Goal: Communication & Community: Answer question/provide support

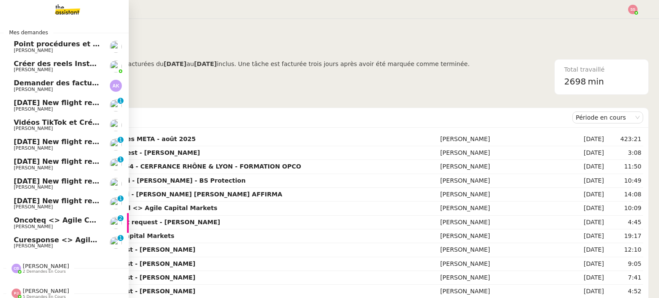
click at [44, 228] on span "[PERSON_NAME]" at bounding box center [57, 226] width 87 height 5
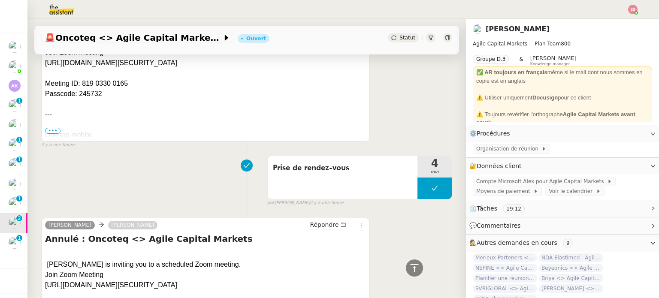
scroll to position [300, 0]
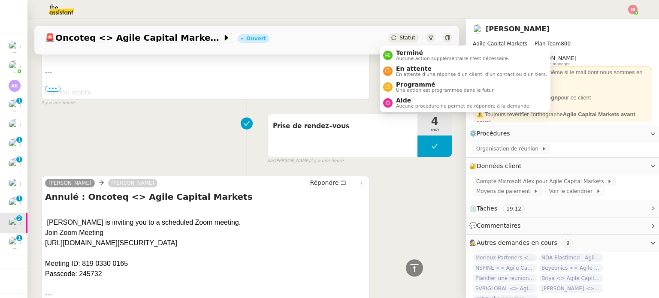
click at [388, 41] on div "Statut" at bounding box center [403, 37] width 31 height 9
click at [394, 68] on div "En attente En attente d'une réponse d'un client, d'un contact ou d'un tiers." at bounding box center [470, 71] width 154 height 12
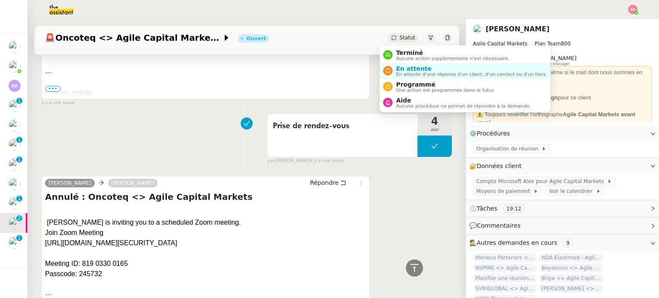
scroll to position [404, 0]
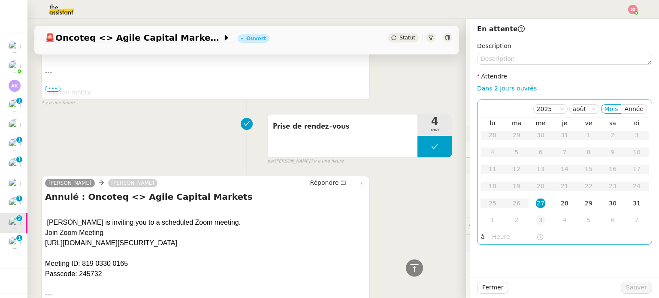
click at [536, 222] on div "3" at bounding box center [540, 219] width 9 height 9
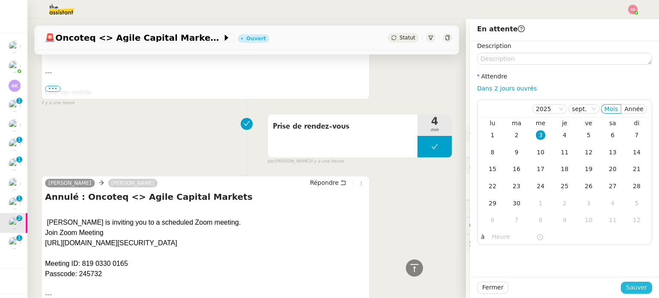
click at [639, 290] on span "Sauver" at bounding box center [636, 288] width 21 height 10
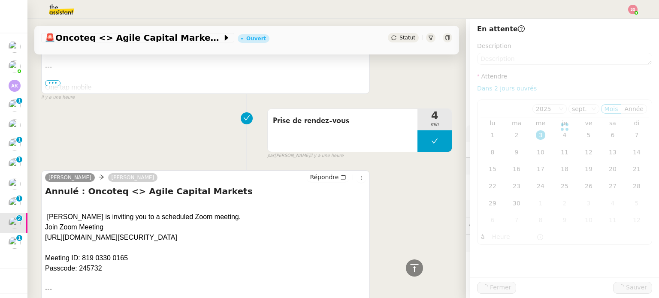
scroll to position [398, 0]
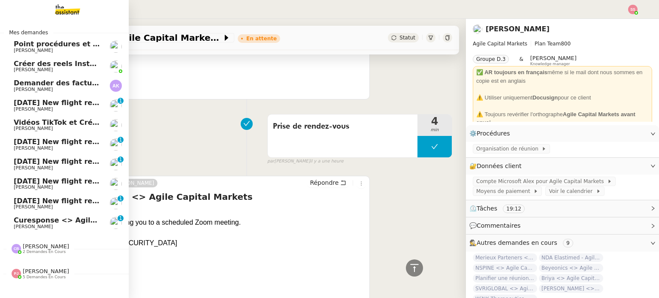
click at [43, 219] on span "Curesponse <> Agile Capital Markets" at bounding box center [86, 220] width 145 height 8
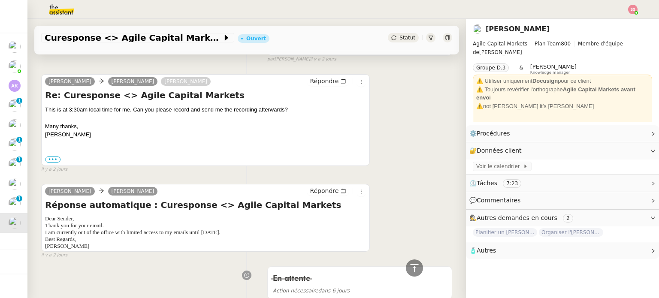
scroll to position [832, 0]
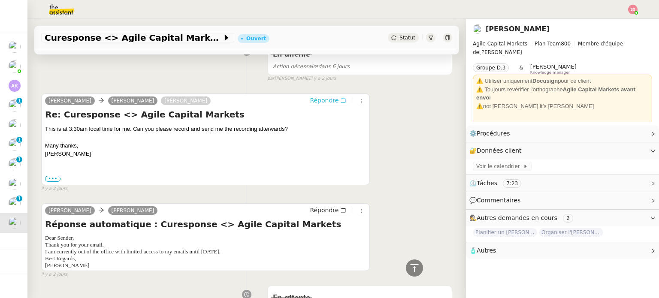
click at [322, 100] on span "Répondre" at bounding box center [324, 100] width 29 height 9
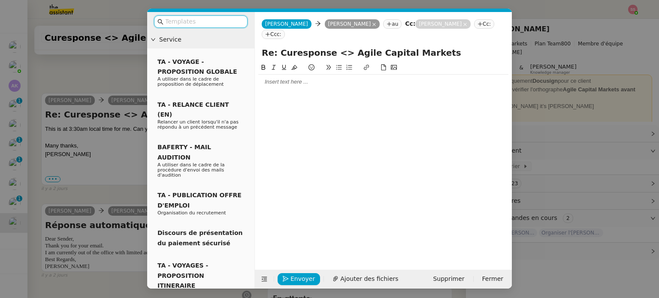
scroll to position [900, 0]
click at [286, 78] on div at bounding box center [383, 82] width 250 height 8
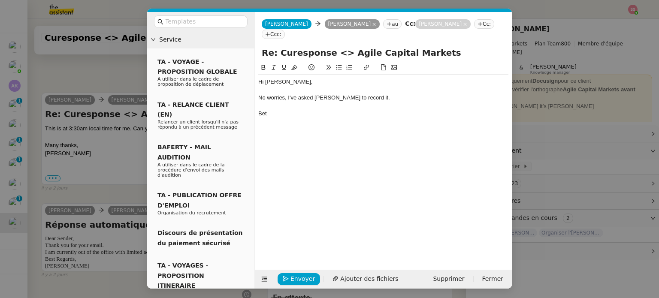
scroll to position [942, 0]
click at [304, 274] on span "Envoyer" at bounding box center [302, 279] width 24 height 10
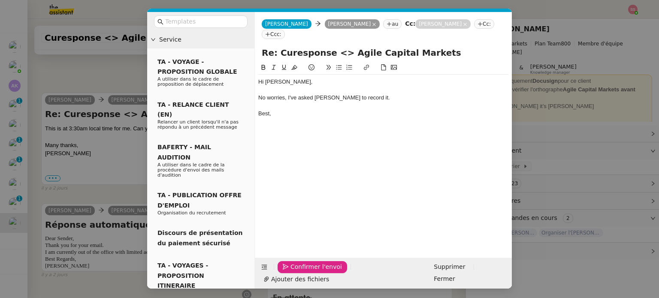
click at [305, 272] on span "Confirmer l'envoi" at bounding box center [315, 267] width 51 height 10
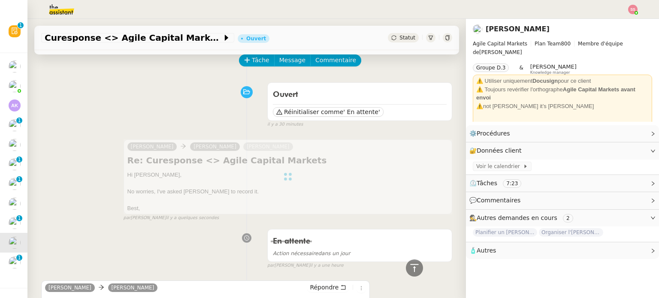
scroll to position [0, 0]
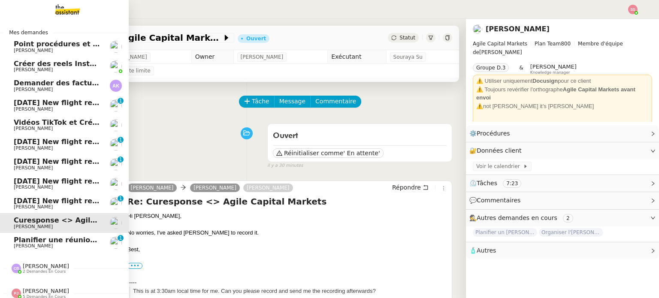
click at [37, 241] on span "Planifier une réunion avec PharmNovo" at bounding box center [88, 240] width 149 height 8
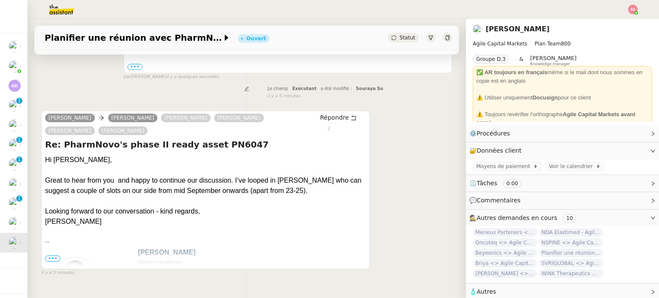
scroll to position [215, 0]
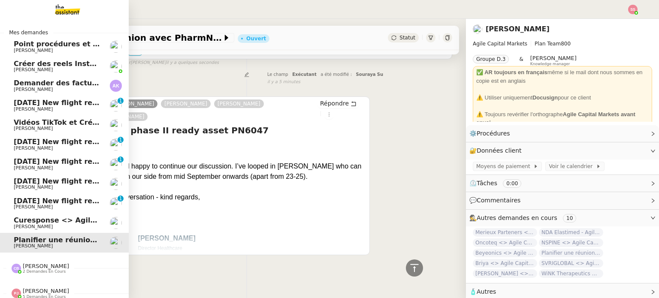
click at [38, 227] on span "[PERSON_NAME]" at bounding box center [33, 227] width 39 height 6
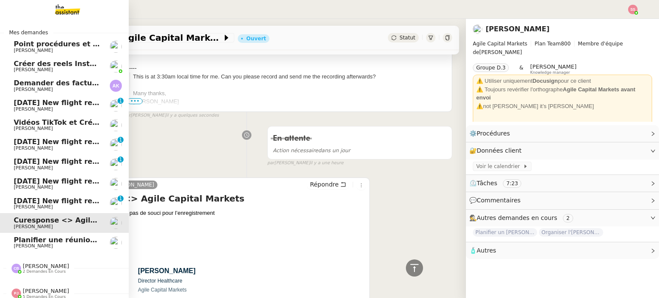
click at [48, 203] on span "[DATE] New flight request - [PERSON_NAME]" at bounding box center [100, 201] width 172 height 8
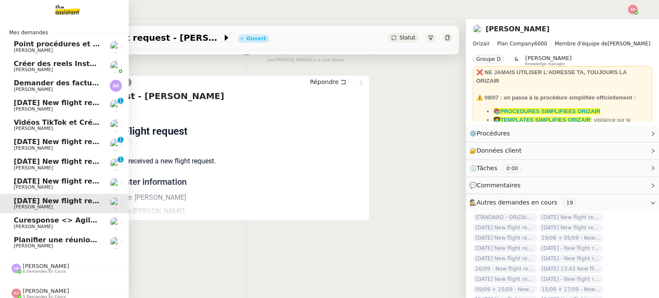
scroll to position [9, 0]
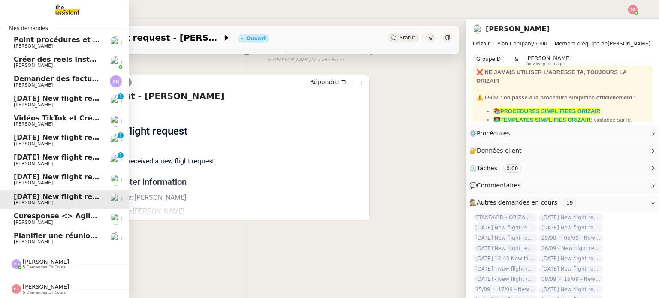
click at [14, 233] on span "Planifier une réunion avec PharmNovo" at bounding box center [88, 236] width 149 height 8
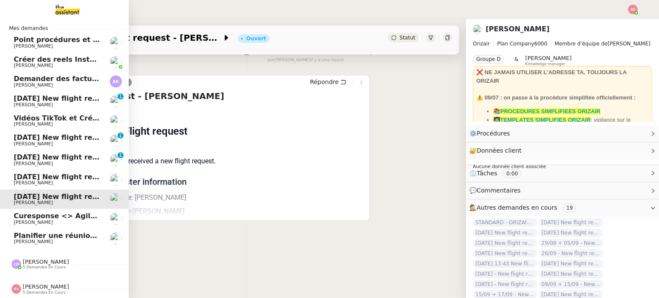
scroll to position [207, 0]
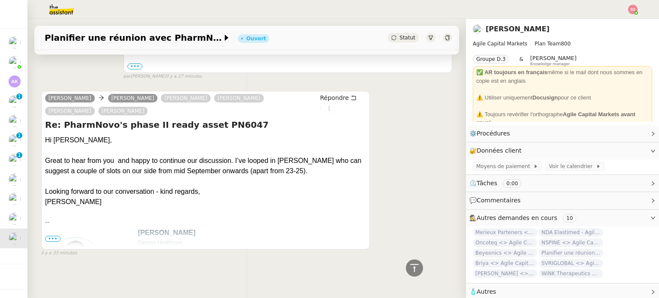
click at [53, 236] on span "•••" at bounding box center [52, 239] width 15 height 6
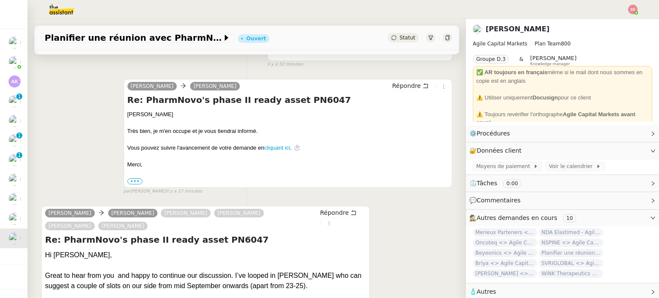
scroll to position [43, 0]
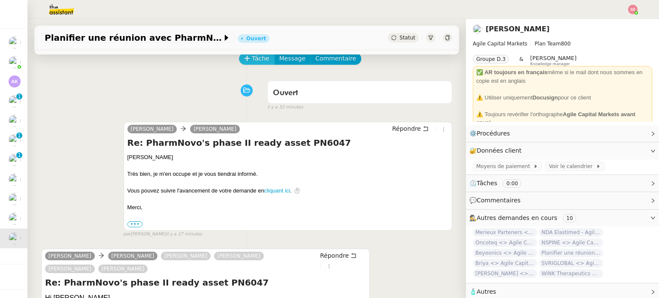
click at [252, 60] on span "Tâche" at bounding box center [261, 59] width 18 height 10
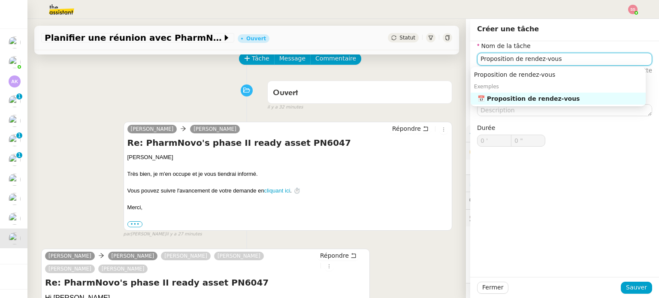
click at [493, 102] on div "📅 Proposition de rendez-vous" at bounding box center [559, 99] width 165 height 8
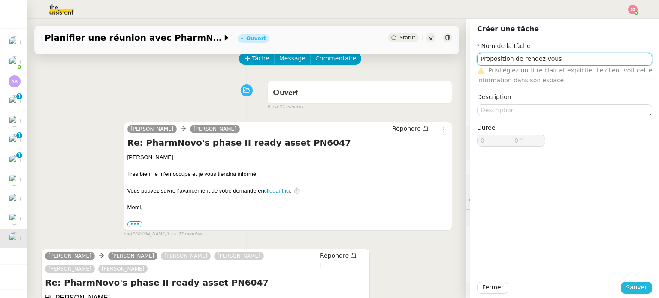
type input "Proposition de rendez-vous"
click at [626, 289] on span "Sauver" at bounding box center [636, 288] width 21 height 10
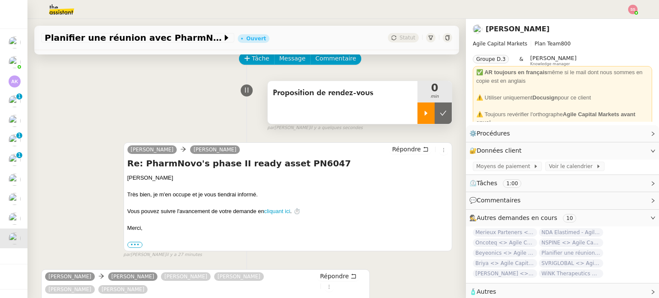
click at [420, 120] on div at bounding box center [425, 113] width 17 height 21
click at [437, 106] on div at bounding box center [434, 113] width 34 height 21
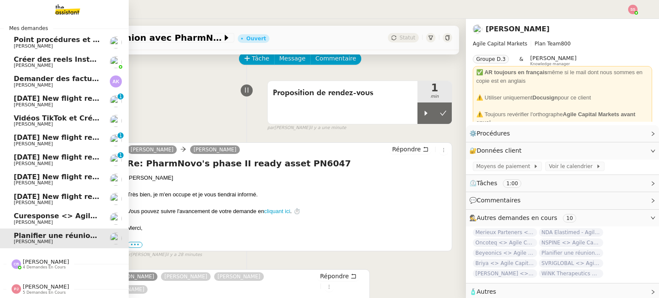
scroll to position [9, 0]
click at [27, 284] on span "[PERSON_NAME]" at bounding box center [46, 287] width 46 height 6
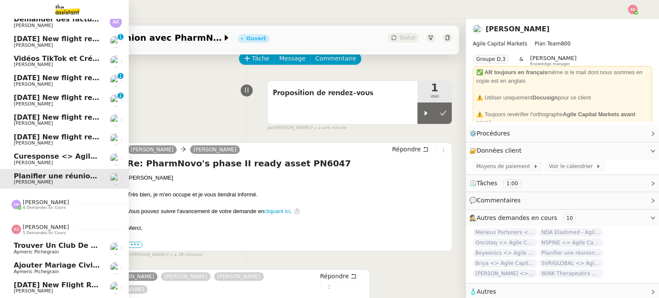
scroll to position [107, 0]
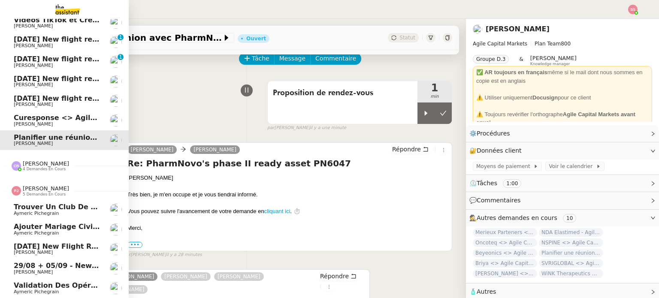
click at [72, 203] on span "Trouver un club de tennis pour septembre" at bounding box center [97, 207] width 167 height 8
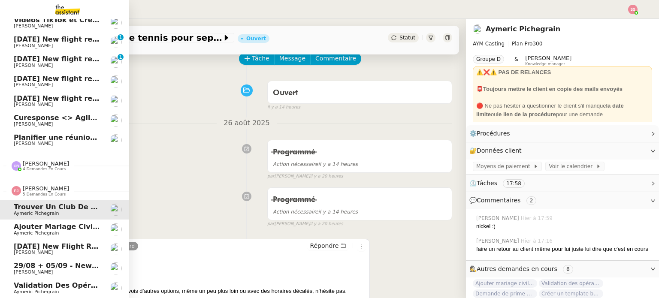
scroll to position [9, 0]
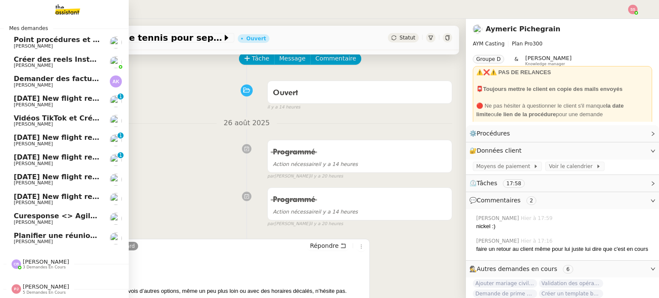
click at [32, 232] on span "Planifier une réunion avec PharmNovo" at bounding box center [88, 236] width 149 height 8
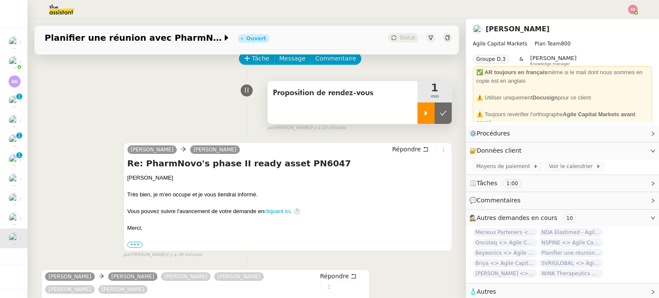
click at [423, 115] on icon at bounding box center [426, 113] width 7 height 7
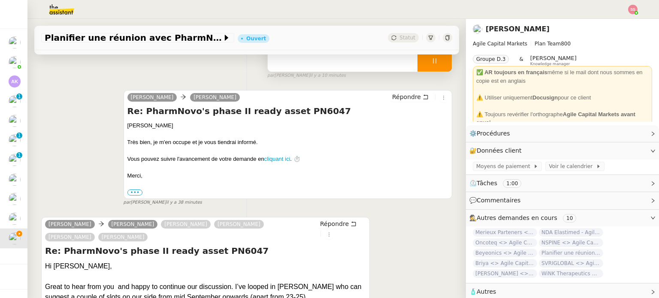
scroll to position [172, 0]
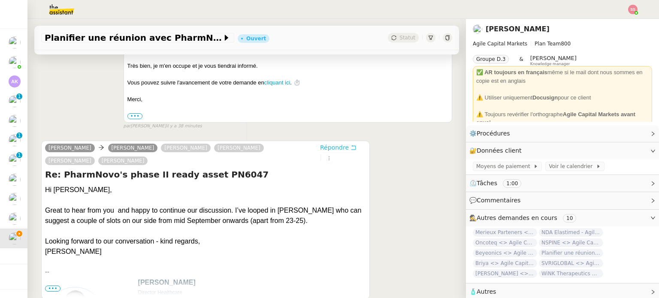
click at [322, 151] on span "Répondre" at bounding box center [334, 147] width 29 height 9
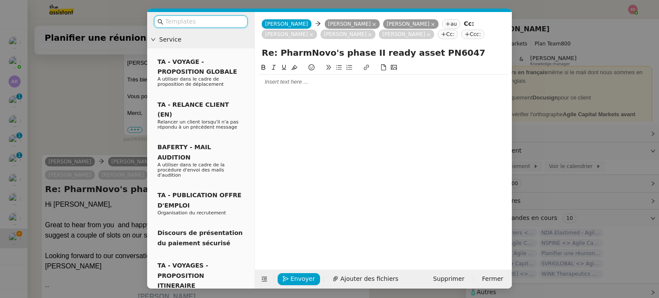
click at [293, 80] on div at bounding box center [383, 82] width 250 height 8
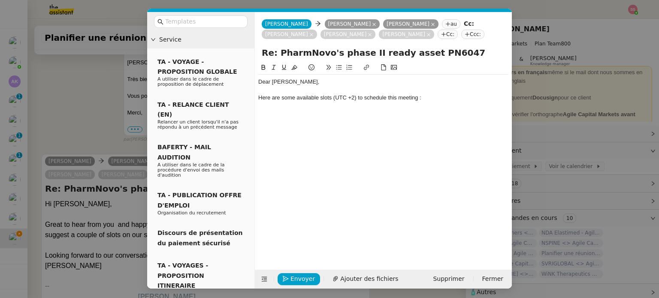
scroll to position [279, 0]
click at [339, 68] on icon at bounding box center [339, 67] width 6 height 6
click at [329, 114] on li "[DATE]" at bounding box center [388, 114] width 242 height 8
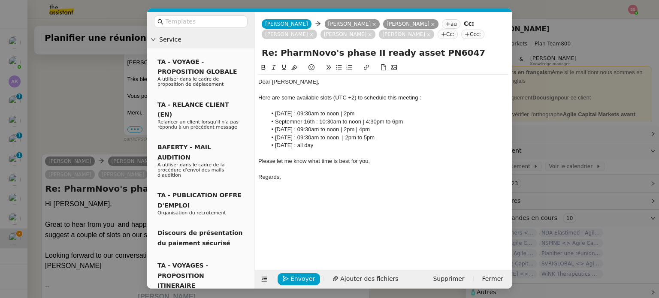
scroll to position [350, 0]
click at [297, 123] on li "Septemner 16th : 10:30am to noon | 4:30pm to 6pm" at bounding box center [388, 122] width 242 height 8
click at [0, 0] on lt-span "Septem b er" at bounding box center [0, 0] width 0 height 0
click at [301, 184] on div "Dear [PERSON_NAME], Here are some available slots (UTC +2) to schedule this mee…" at bounding box center [383, 130] width 250 height 110
click at [297, 277] on span "Envoyer" at bounding box center [302, 279] width 24 height 10
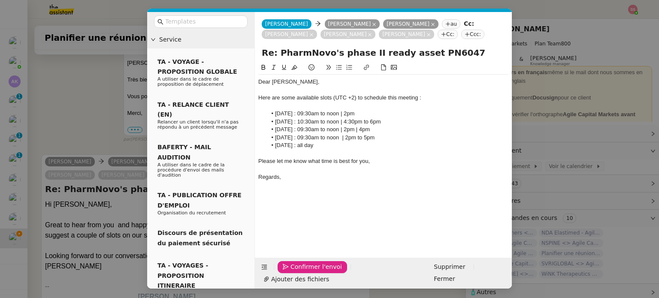
click at [297, 272] on span "Confirmer l'envoi" at bounding box center [315, 267] width 51 height 10
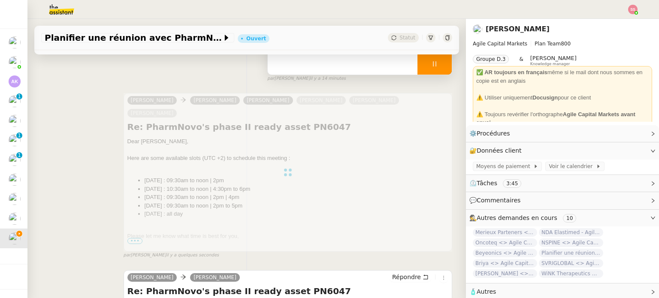
scroll to position [0, 0]
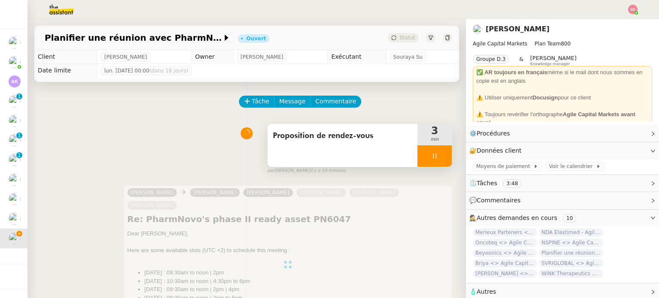
click at [431, 160] on div at bounding box center [434, 155] width 34 height 21
click at [440, 160] on icon at bounding box center [443, 156] width 7 height 7
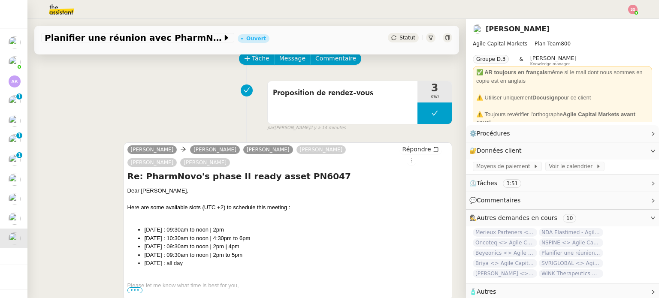
scroll to position [129, 0]
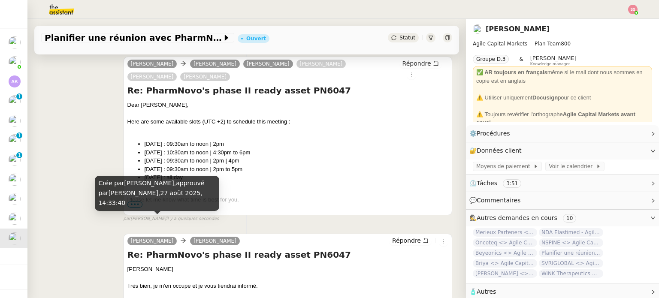
click at [67, 194] on div "[PERSON_NAME] [PERSON_NAME] [PERSON_NAME] Per von [PERSON_NAME] [PERSON_NAME] […" at bounding box center [246, 136] width 411 height 174
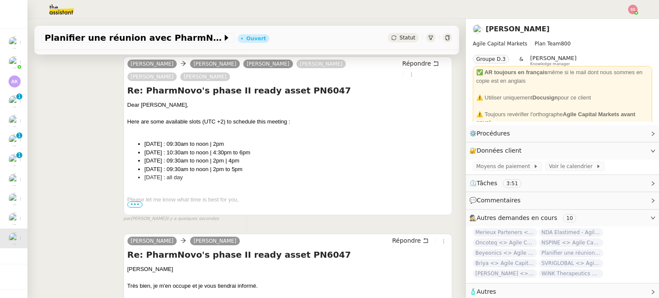
click at [134, 207] on span "•••" at bounding box center [134, 205] width 15 height 6
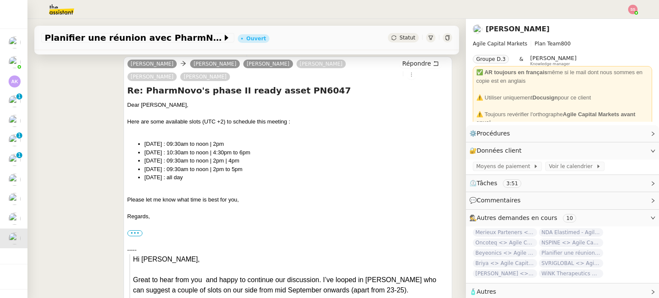
scroll to position [172, 0]
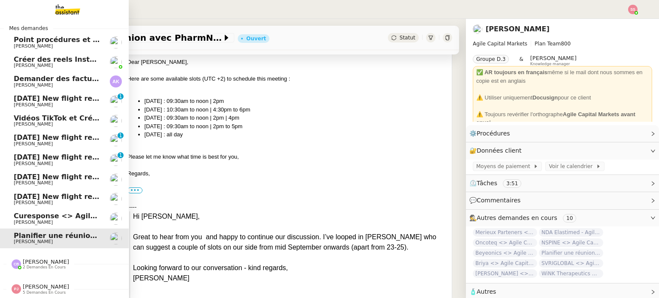
click at [24, 212] on span "Curesponse <> Agile Capital Markets" at bounding box center [86, 216] width 145 height 8
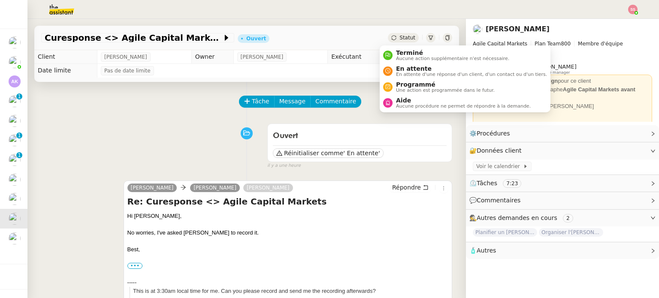
click at [399, 39] on span "Statut" at bounding box center [407, 38] width 16 height 6
click at [404, 70] on span "En attente" at bounding box center [471, 68] width 151 height 7
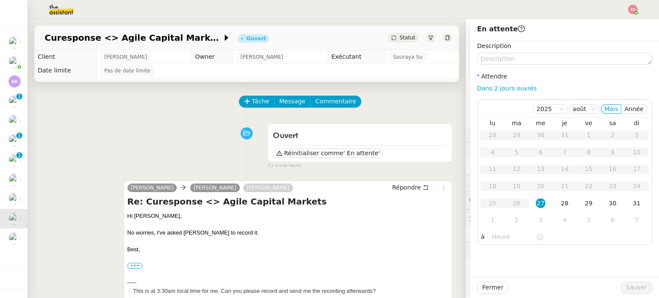
drag, startPoint x: 535, startPoint y: 220, endPoint x: 612, endPoint y: 296, distance: 108.6
click at [536, 220] on div "3" at bounding box center [540, 219] width 9 height 9
click at [635, 290] on span "Sauver" at bounding box center [636, 288] width 21 height 10
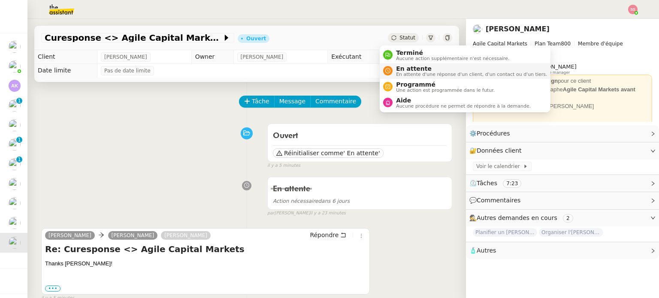
click at [401, 72] on span "En attente d'une réponse d'un client, d'un contact ou d'un tiers." at bounding box center [471, 74] width 151 height 5
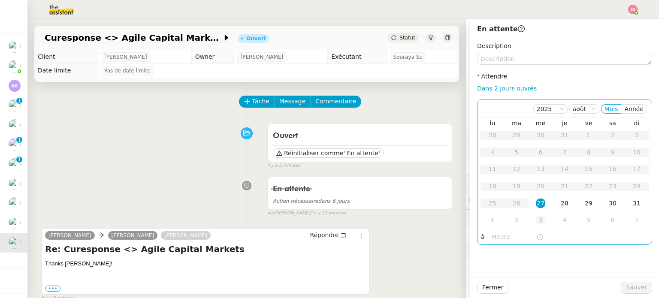
click at [538, 218] on div "3" at bounding box center [540, 219] width 9 height 9
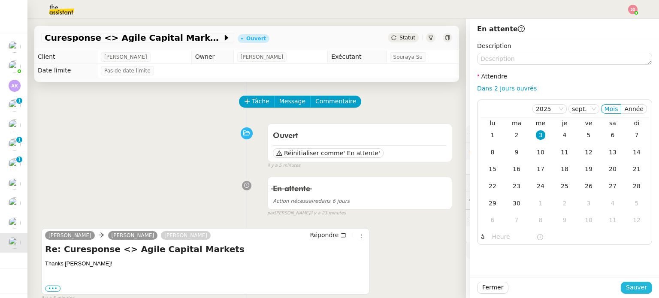
click at [626, 285] on span "Sauver" at bounding box center [636, 288] width 21 height 10
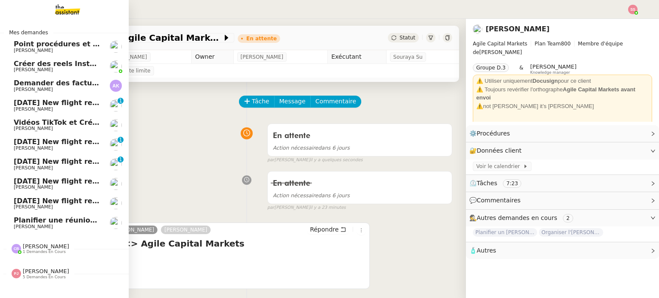
click at [33, 223] on span "Planifier une réunion avec PharmNovo" at bounding box center [88, 220] width 149 height 8
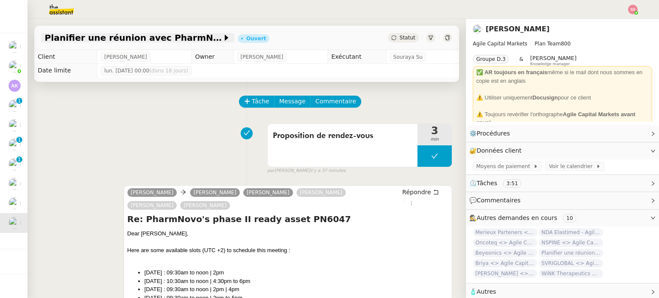
click at [191, 36] on span "Planifier une réunion avec PharmNovo" at bounding box center [134, 37] width 178 height 9
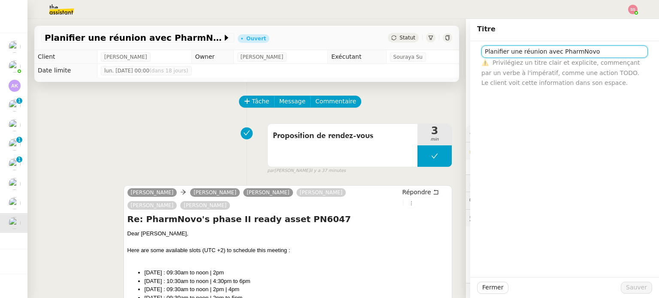
drag, startPoint x: 547, startPoint y: 50, endPoint x: 441, endPoint y: 53, distance: 105.6
click at [441, 53] on app-ticket "Planifier une réunion avec PharmNovo Ouvert Statut Client [PERSON_NAME] Owner […" at bounding box center [342, 158] width 631 height 279
click at [518, 49] on input "PharmNovo" at bounding box center [564, 51] width 166 height 12
type input "PharmNovo <> Agile Capital Markets"
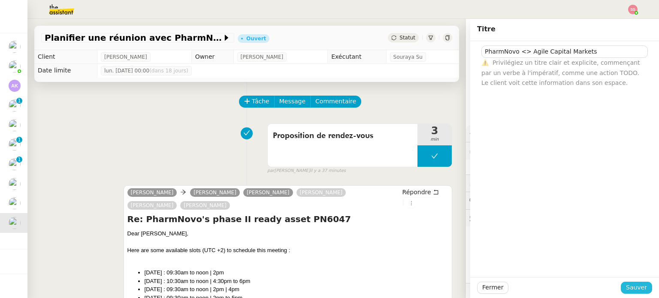
click at [626, 284] on span "Sauver" at bounding box center [636, 288] width 21 height 10
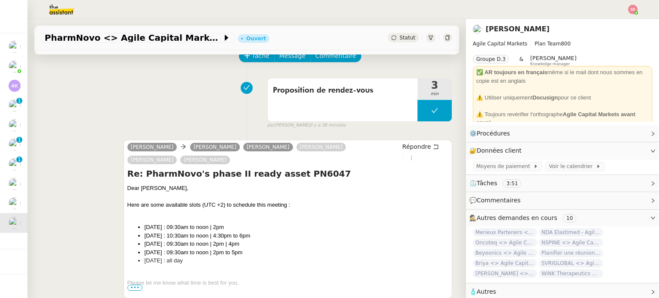
scroll to position [47, 0]
